Goal: Task Accomplishment & Management: Manage account settings

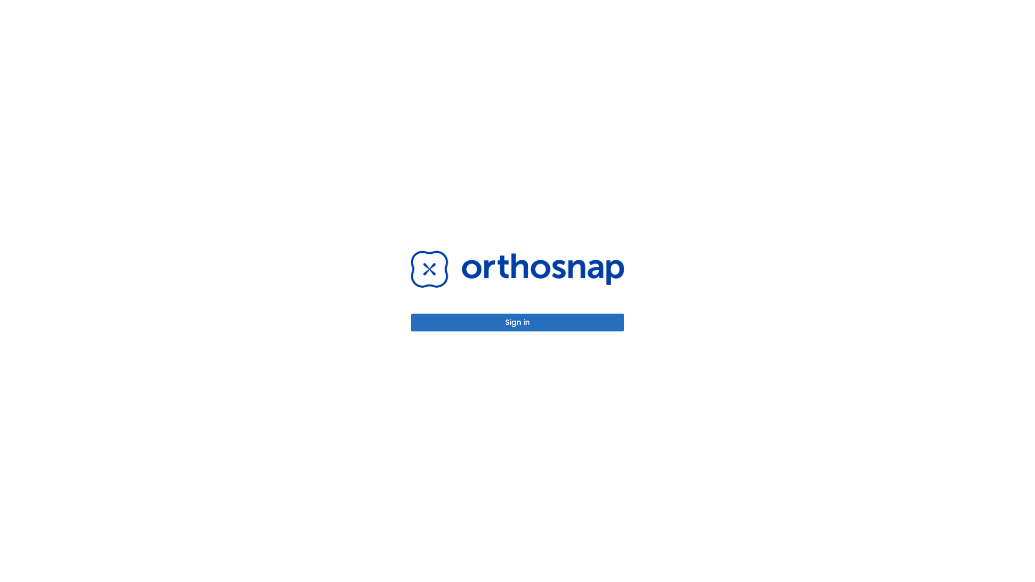
click at [518, 322] on button "Sign in" at bounding box center [518, 323] width 214 height 18
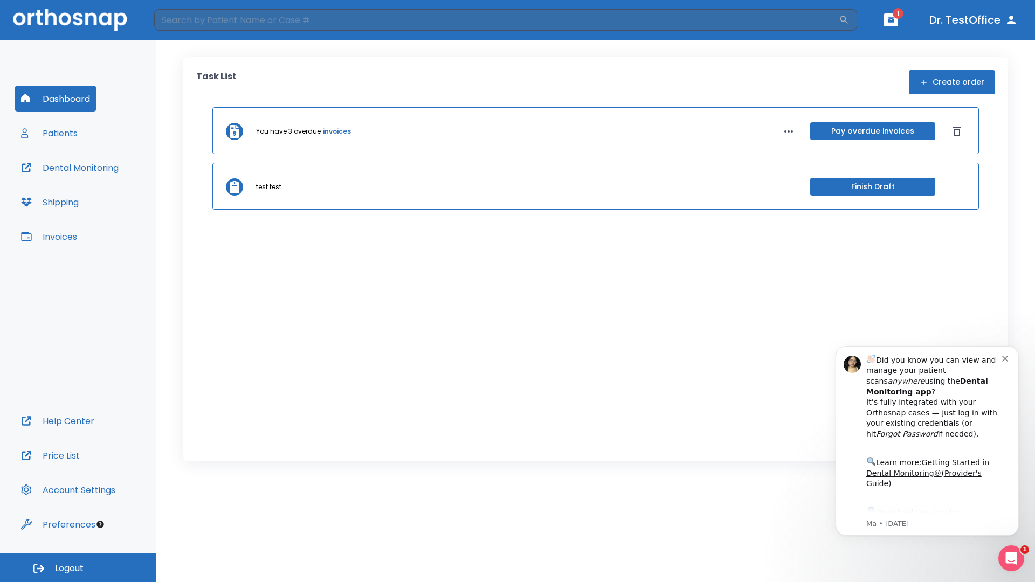
click at [78, 568] on span "Logout" at bounding box center [69, 569] width 29 height 12
